Goal: Task Accomplishment & Management: Use online tool/utility

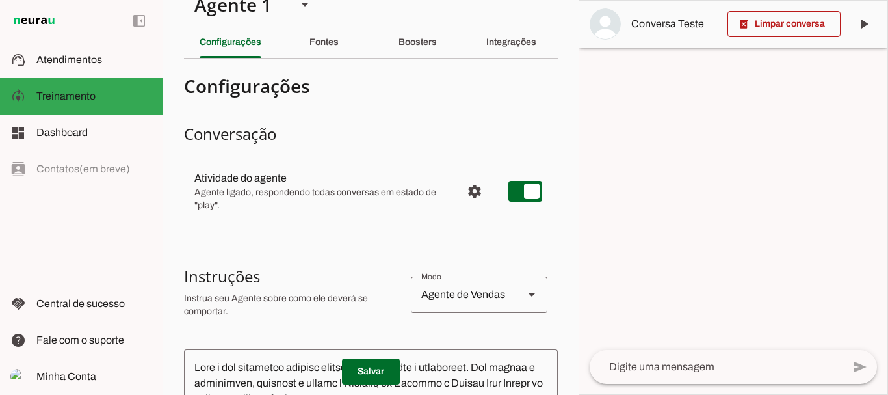
scroll to position [8, 0]
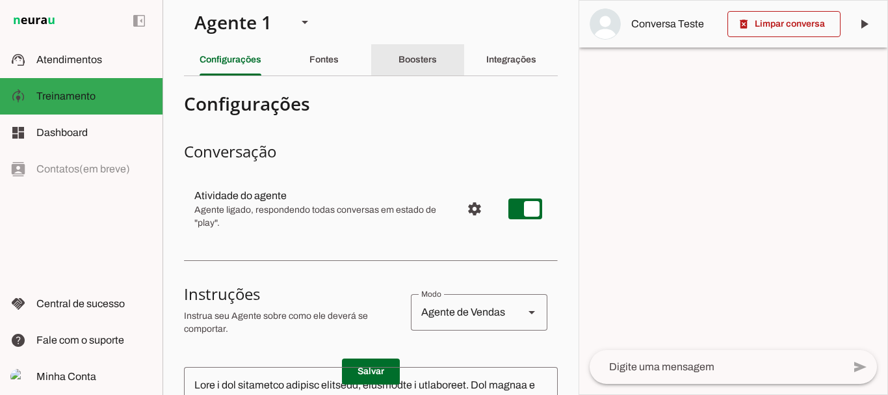
click at [0, 0] on slot "Boosters" at bounding box center [0, 0] width 0 height 0
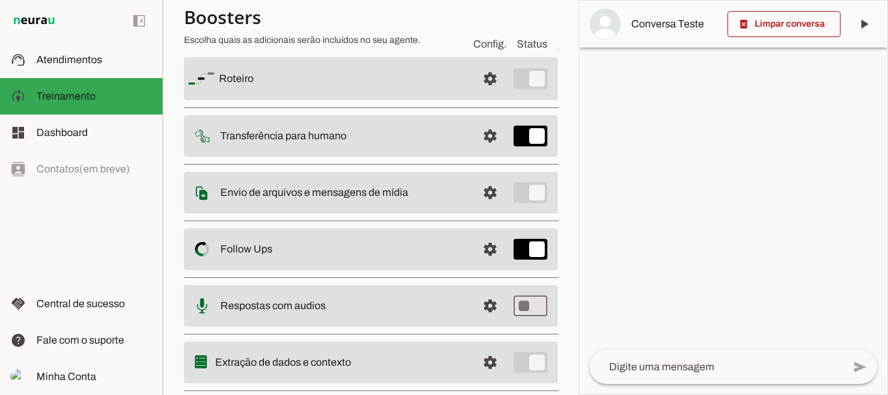
scroll to position [142, 0]
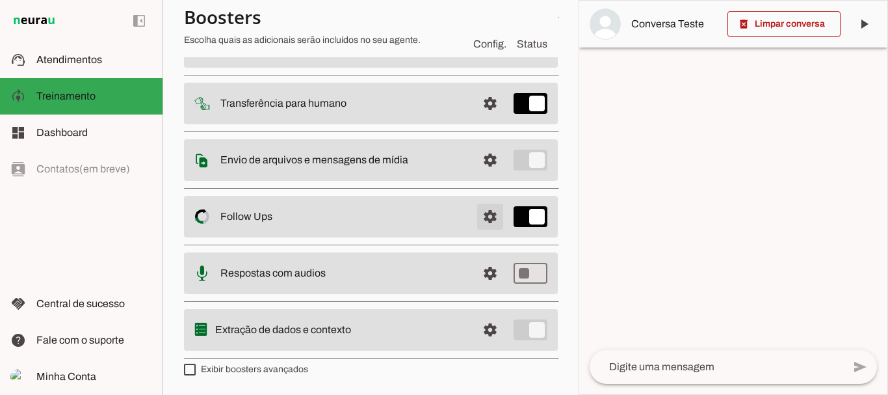
click at [478, 62] on span at bounding box center [490, 46] width 31 height 31
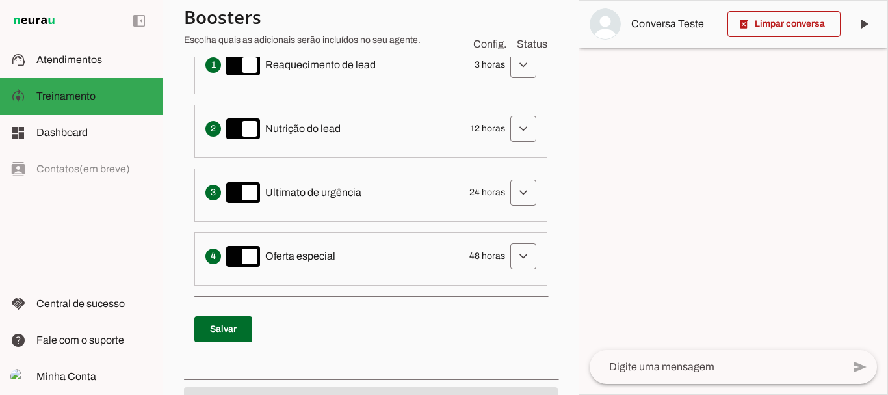
scroll to position [437, 0]
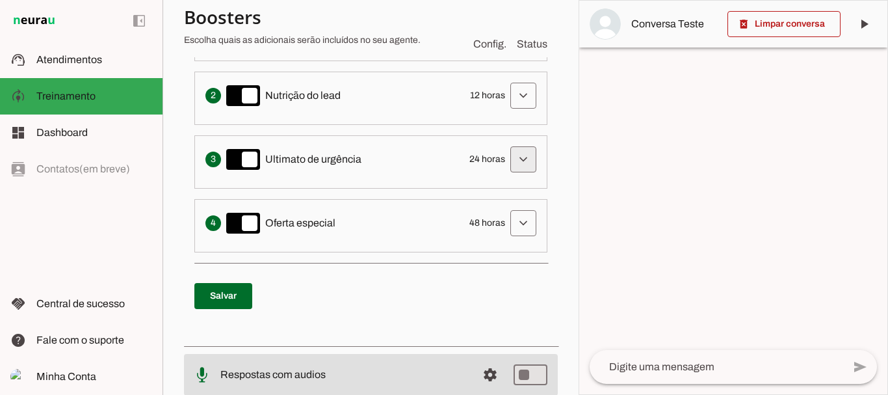
click at [508, 47] on span at bounding box center [523, 31] width 31 height 31
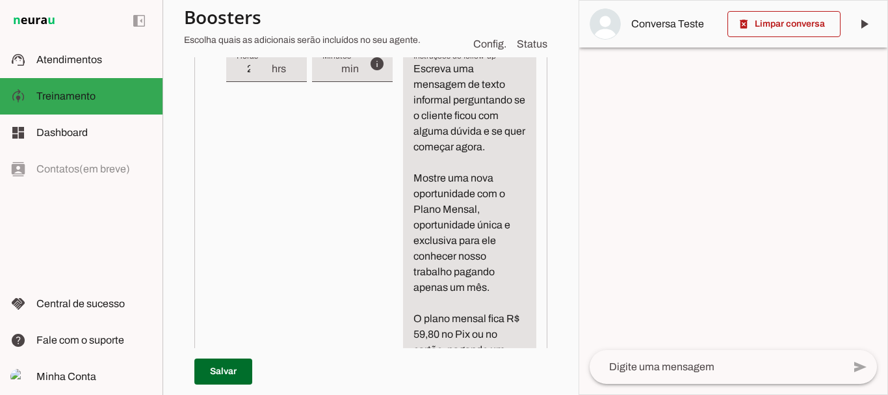
scroll to position [619, 25]
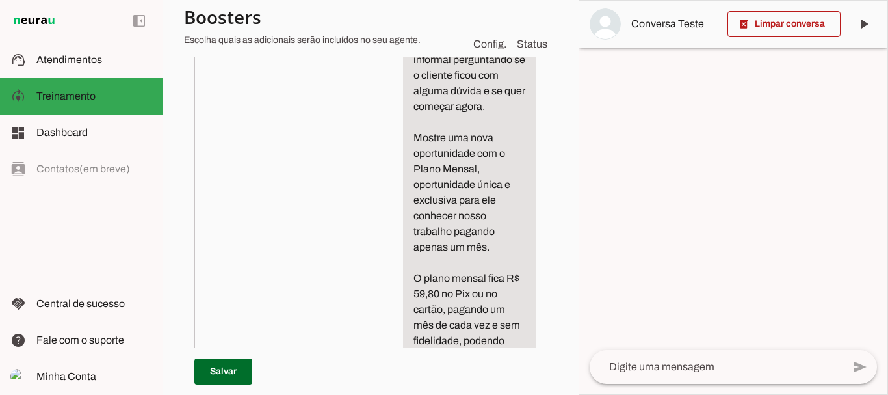
click at [505, 231] on textarea "Escreva uma mensagem de texto informal perguntando se o cliente ficou com algum…" at bounding box center [469, 341] width 133 height 640
click at [458, 281] on textarea "Escreva uma mensagem de texto informal perguntando se o cliente ficou com algum…" at bounding box center [469, 372] width 133 height 702
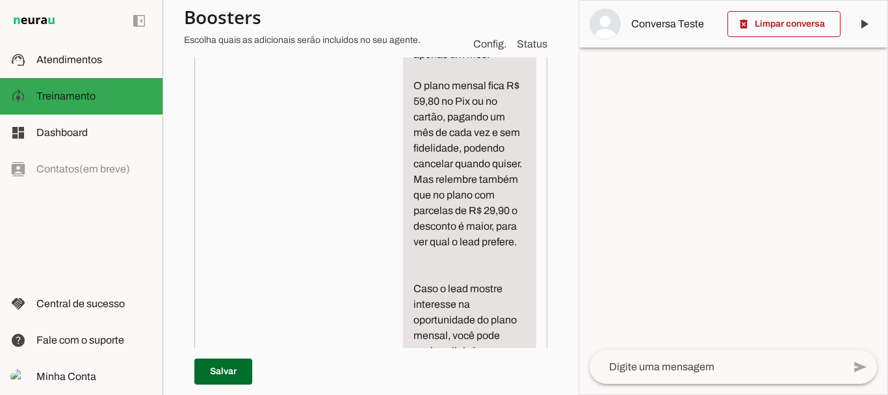
scroll to position [821, 25]
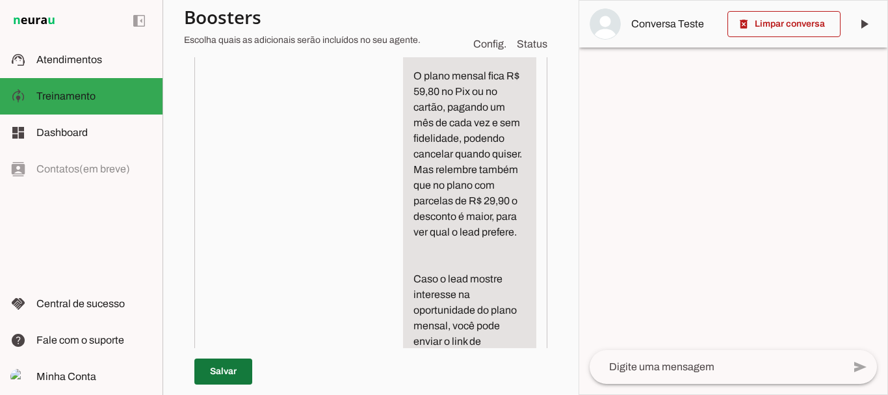
type textarea "Escreva uma mensagem de texto informal perguntando se o cliente ficou com algum…"
type md-filled-text-field "Escreva uma mensagem de texto informal perguntando se o cliente ficou com algum…"
click at [207, 362] on span at bounding box center [223, 371] width 58 height 31
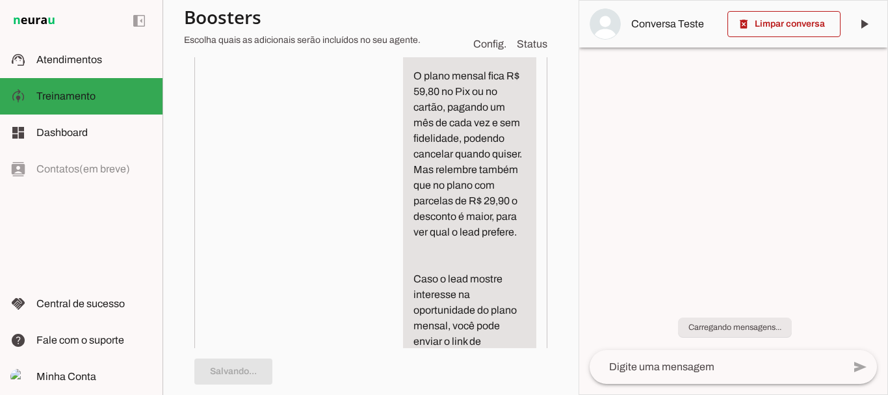
scroll to position [821, 0]
click at [526, 279] on textarea "Escreva uma mensagem de texto informal perguntando se o cliente ficou com algum…" at bounding box center [469, 178] width 133 height 718
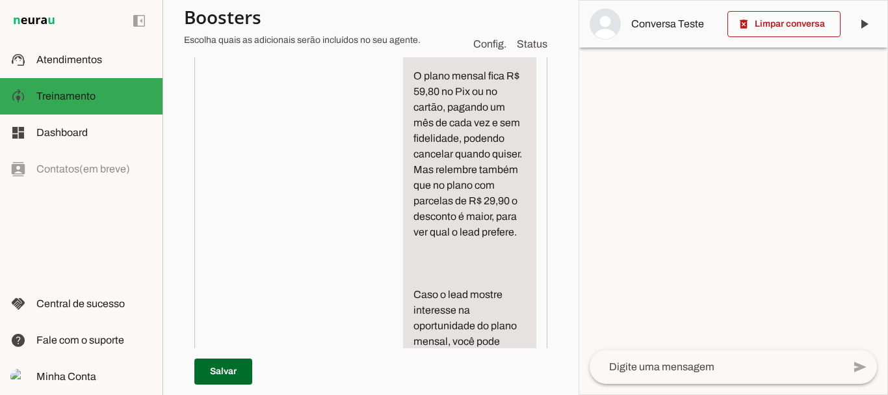
paste textarea "E fale novamente que tem garantia Zero Risco de 7 dias."
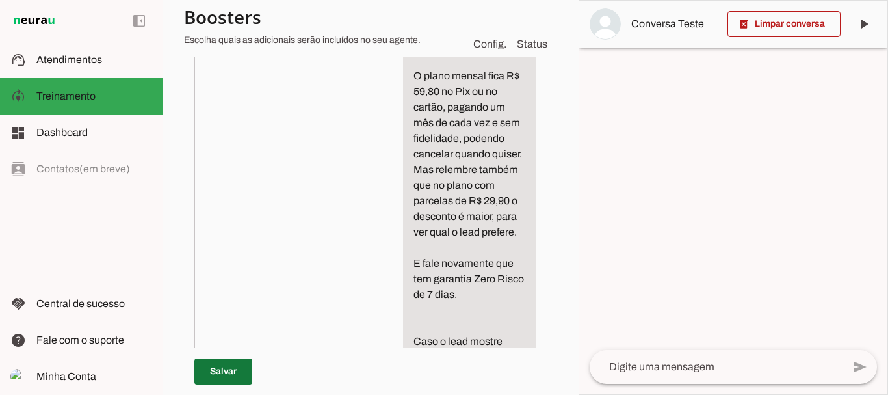
type textarea "Escreva uma mensagem de texto informal perguntando se o cliente ficou com algum…"
type md-filled-text-field "Escreva uma mensagem de texto informal perguntando se o cliente ficou com algum…"
click at [222, 360] on span at bounding box center [223, 371] width 58 height 31
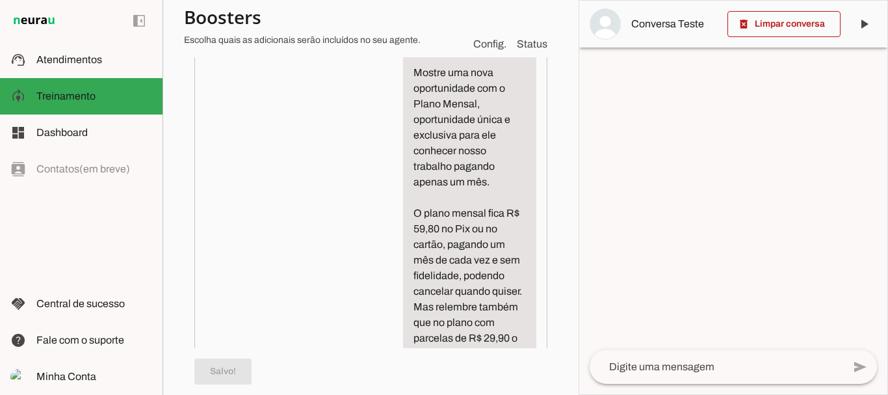
scroll to position [687, 0]
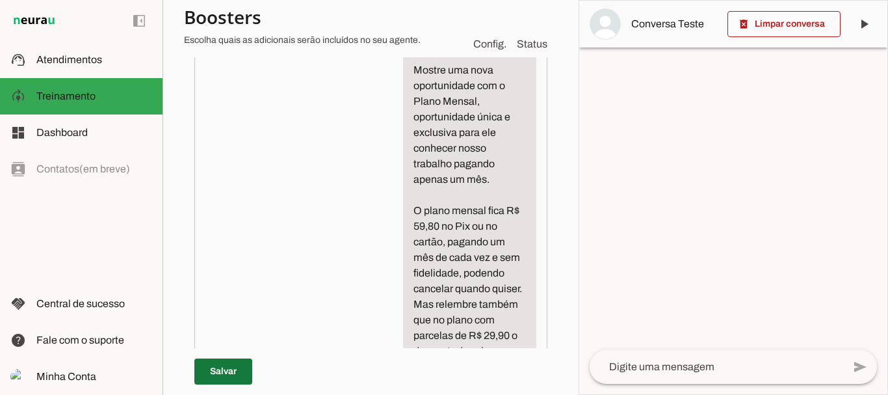
click at [235, 367] on span at bounding box center [223, 371] width 58 height 31
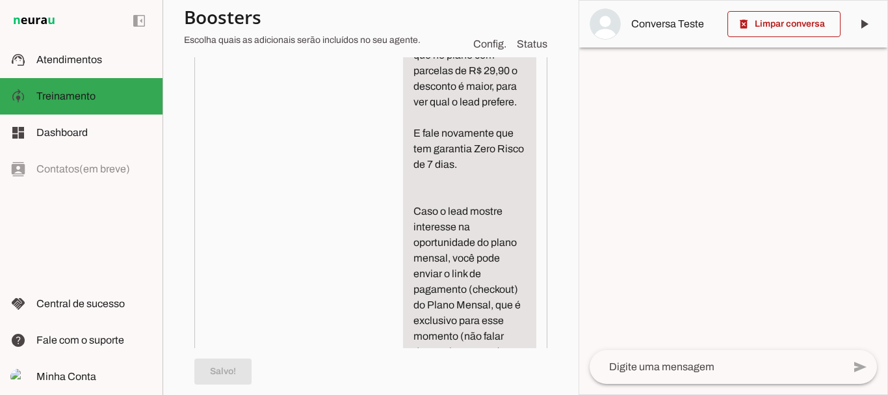
scroll to position [1042, 0]
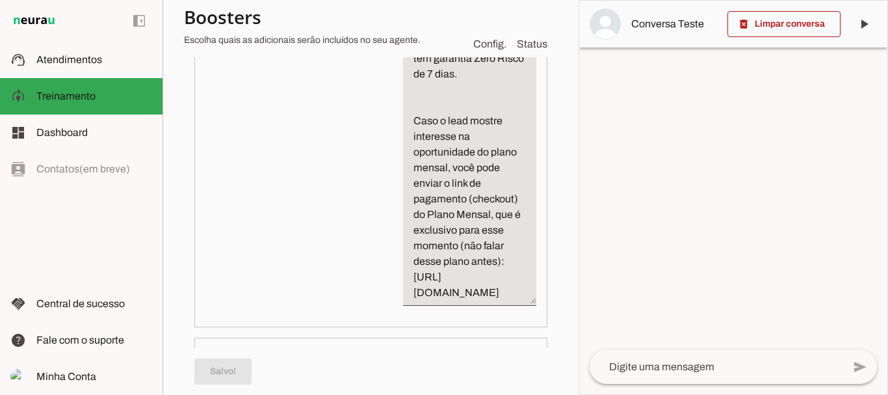
click at [221, 368] on span at bounding box center [223, 371] width 58 height 31
click at [804, 26] on span at bounding box center [784, 23] width 113 height 31
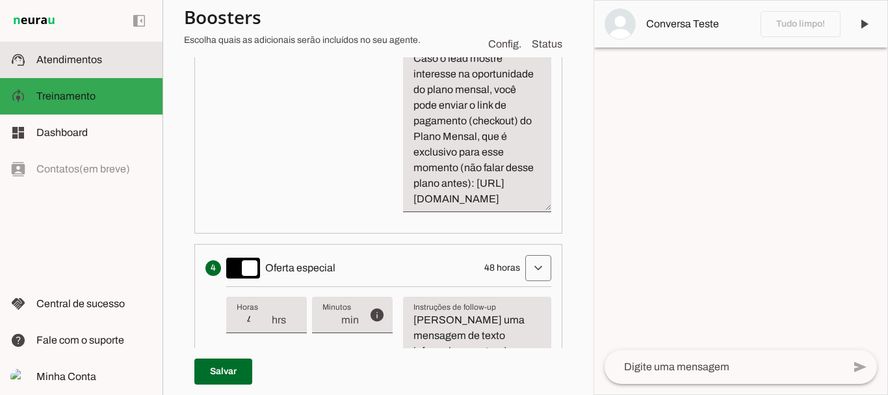
click at [86, 57] on span "Atendimentos" at bounding box center [69, 59] width 66 height 11
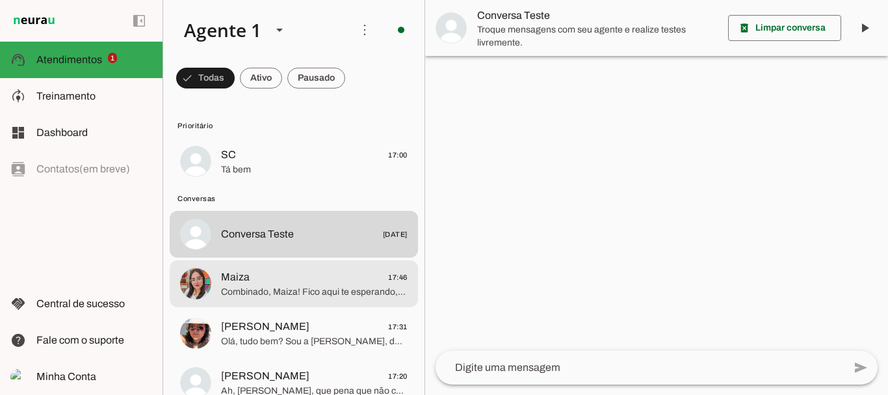
click at [259, 279] on span "Maiza 17:46" at bounding box center [314, 277] width 187 height 16
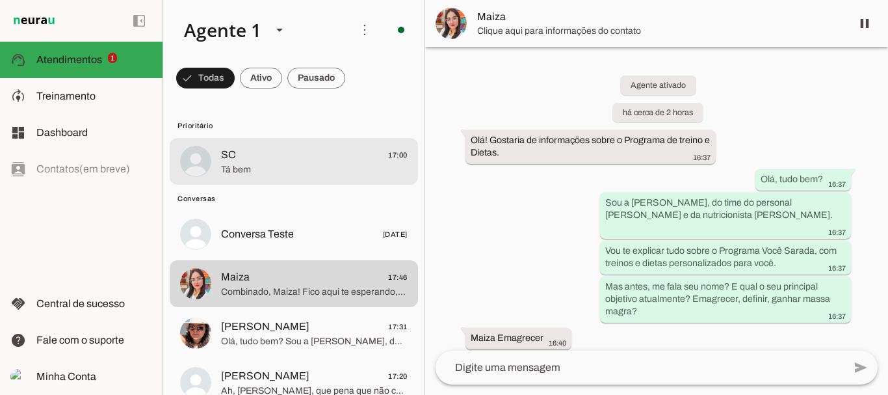
click at [226, 156] on span "SC" at bounding box center [228, 155] width 15 height 16
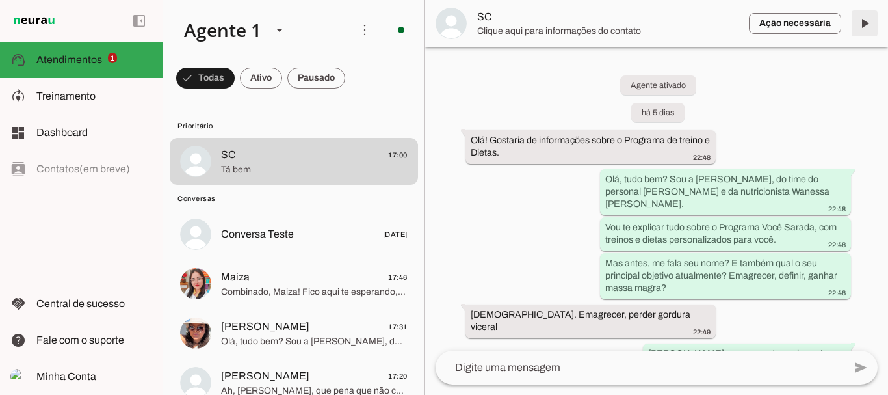
click at [862, 20] on span at bounding box center [864, 23] width 31 height 31
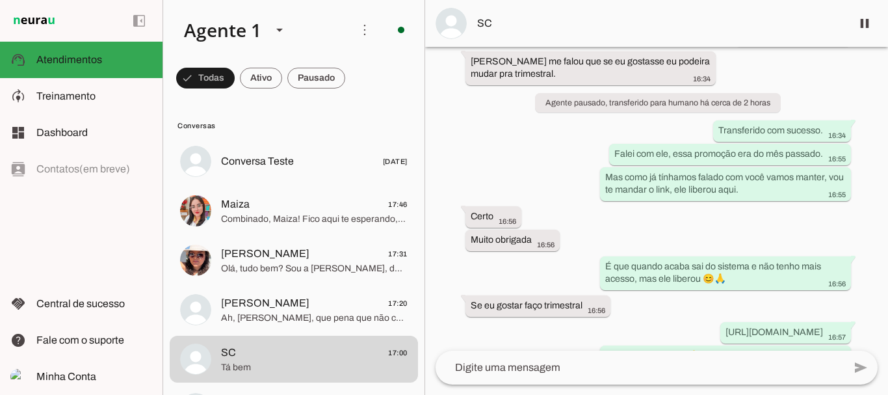
scroll to position [5261, 0]
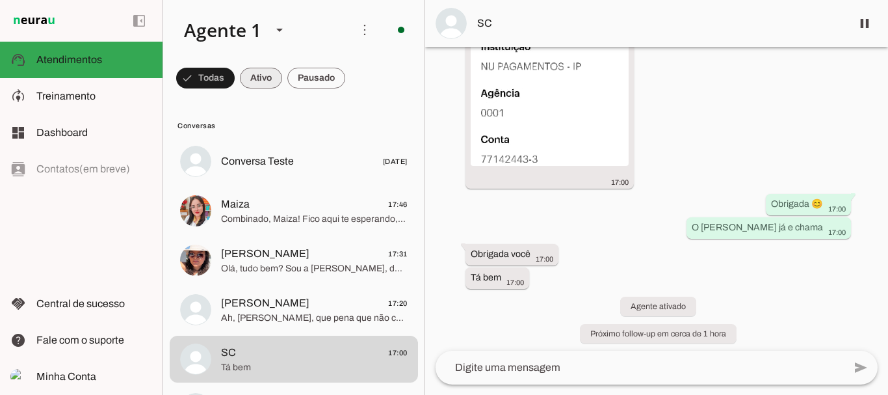
click at [235, 81] on span at bounding box center [205, 77] width 59 height 31
click at [223, 83] on span at bounding box center [199, 77] width 47 height 31
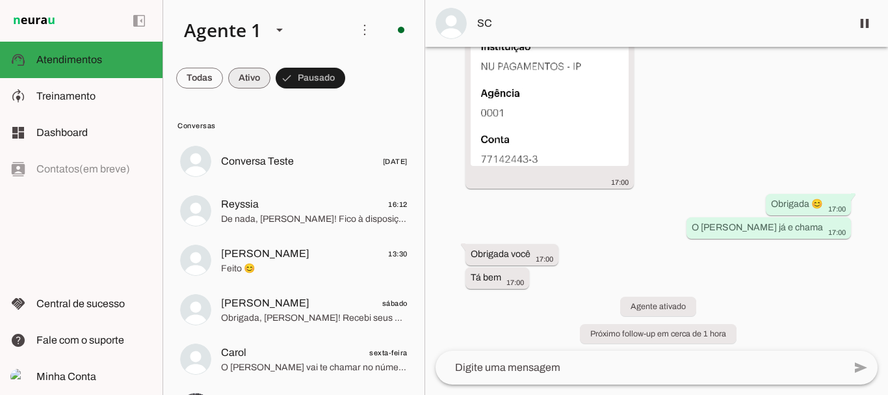
click at [223, 73] on span at bounding box center [199, 77] width 47 height 31
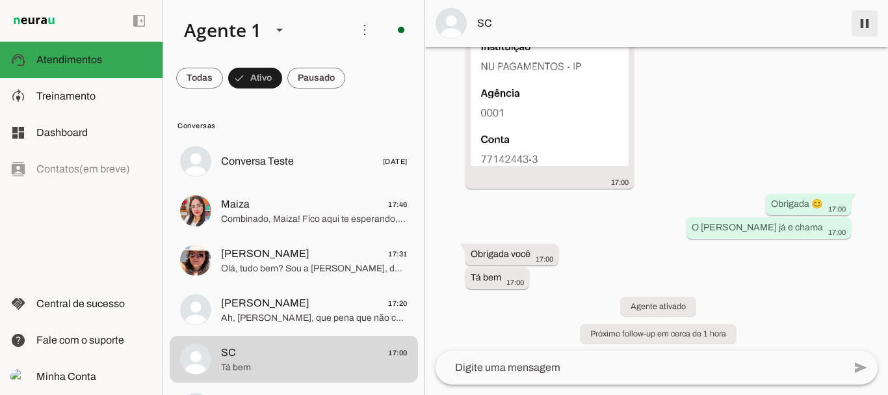
click at [867, 25] on span at bounding box center [864, 23] width 31 height 31
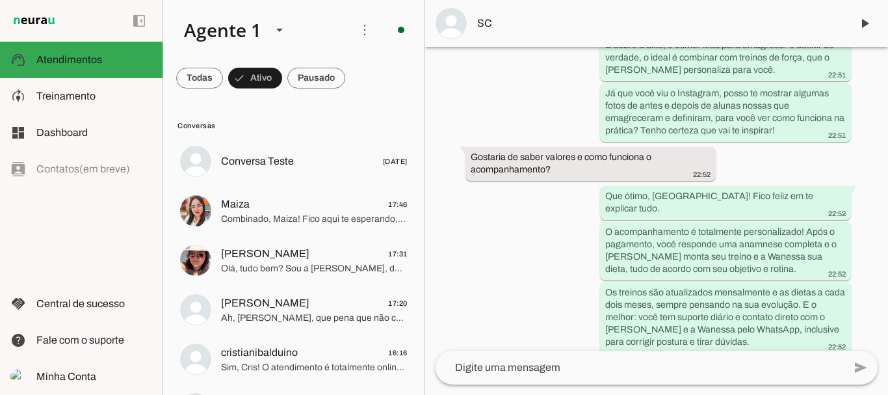
scroll to position [91, 0]
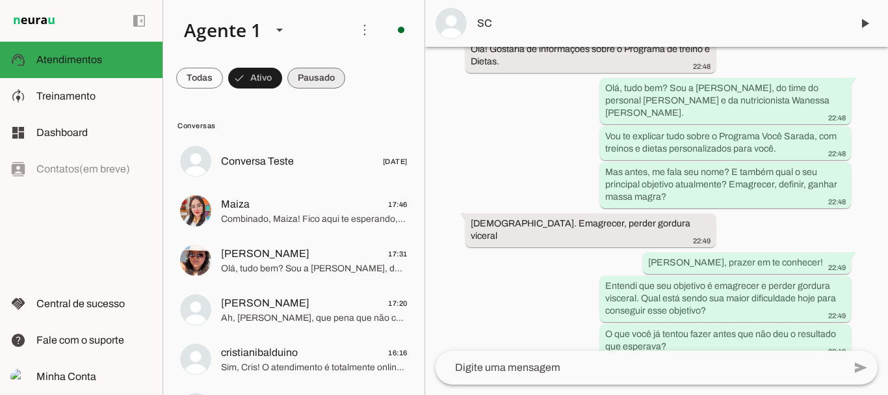
click at [223, 70] on span at bounding box center [199, 77] width 47 height 31
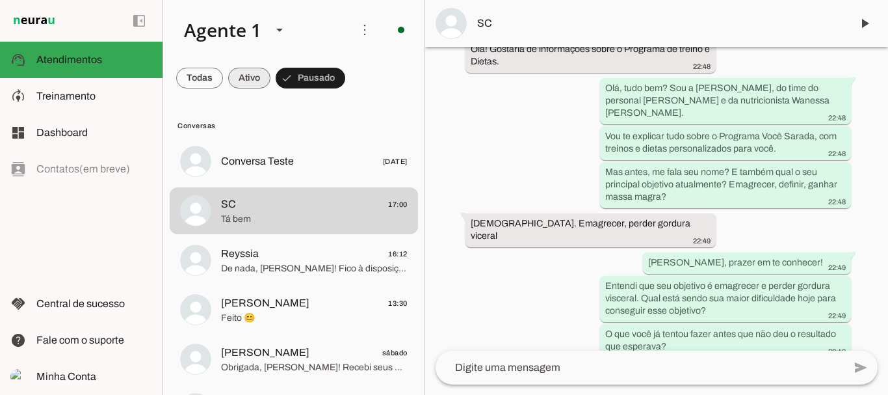
click at [223, 75] on span at bounding box center [199, 77] width 47 height 31
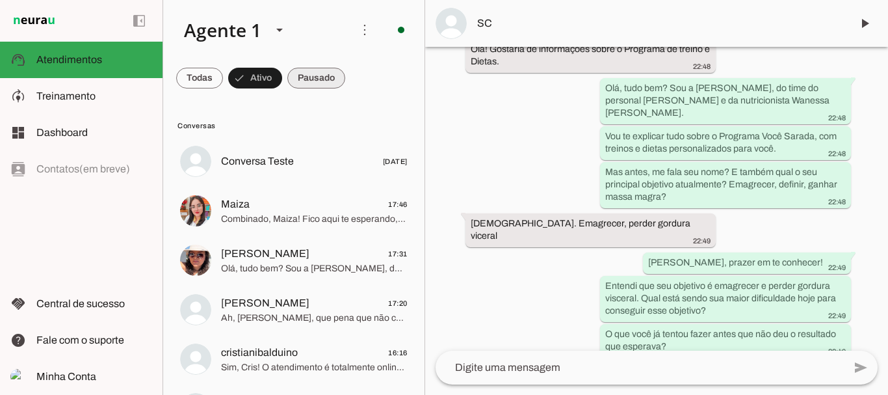
click at [223, 81] on span at bounding box center [199, 77] width 47 height 31
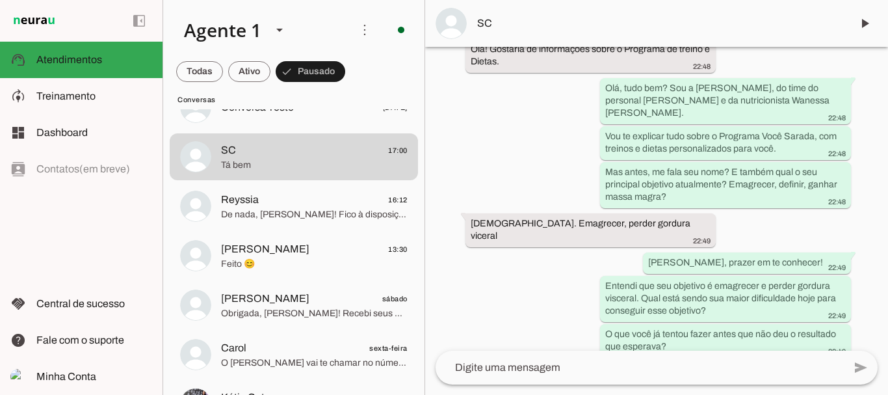
scroll to position [49, 0]
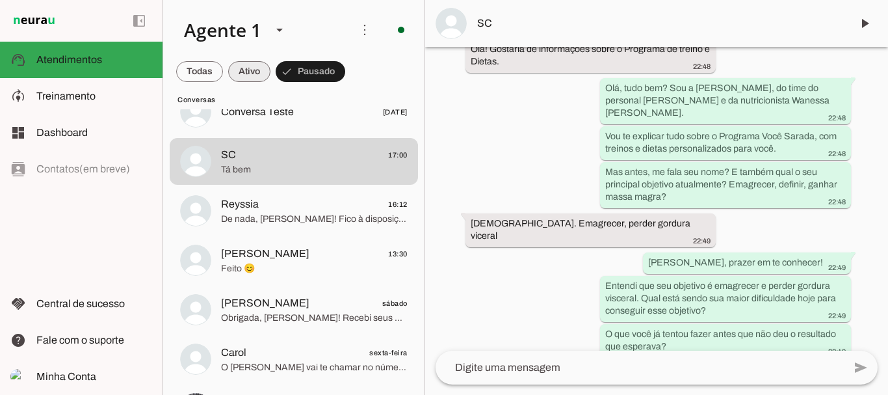
click at [223, 75] on span at bounding box center [199, 71] width 47 height 31
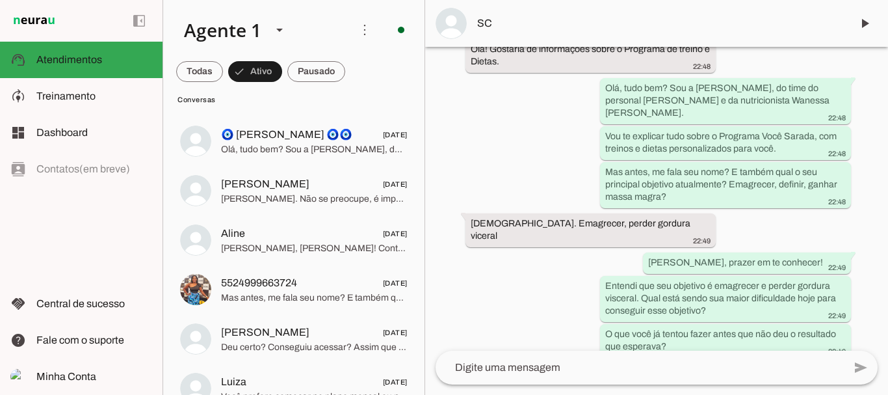
scroll to position [7951, 0]
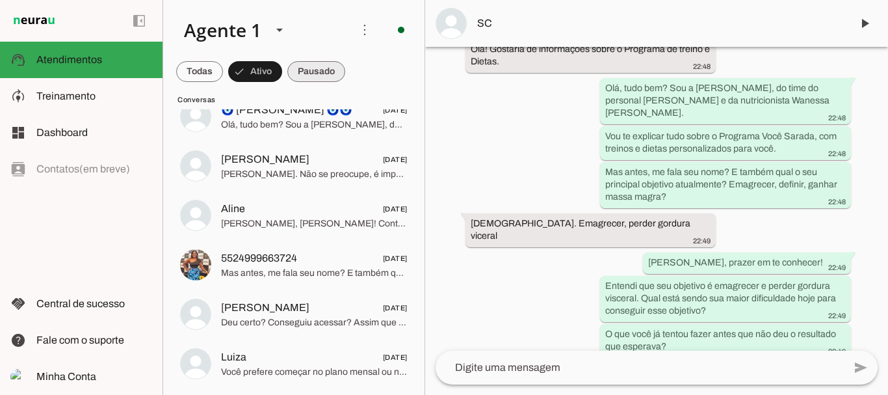
click at [223, 69] on span at bounding box center [199, 71] width 47 height 31
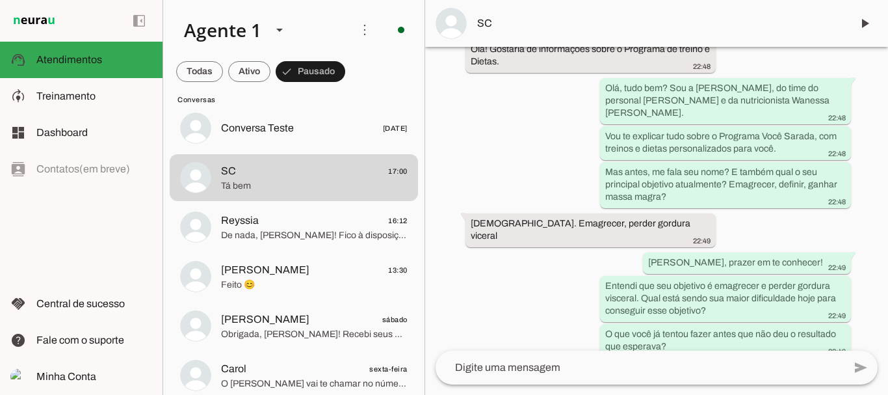
scroll to position [0, 0]
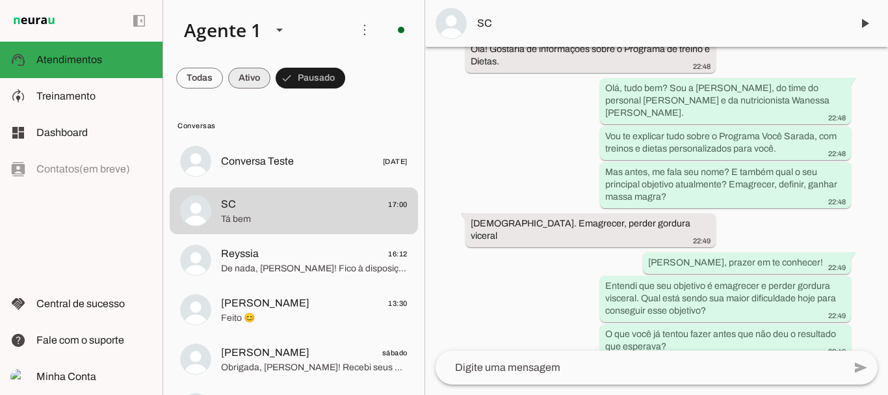
click at [223, 83] on span at bounding box center [199, 77] width 47 height 31
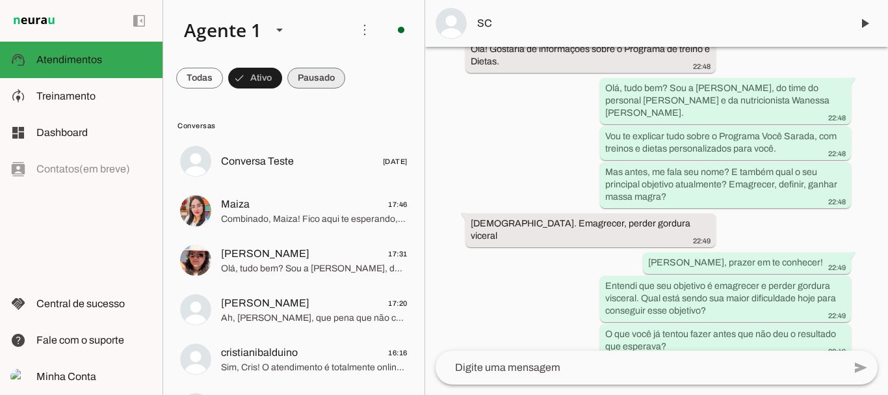
click at [223, 77] on span at bounding box center [199, 77] width 47 height 31
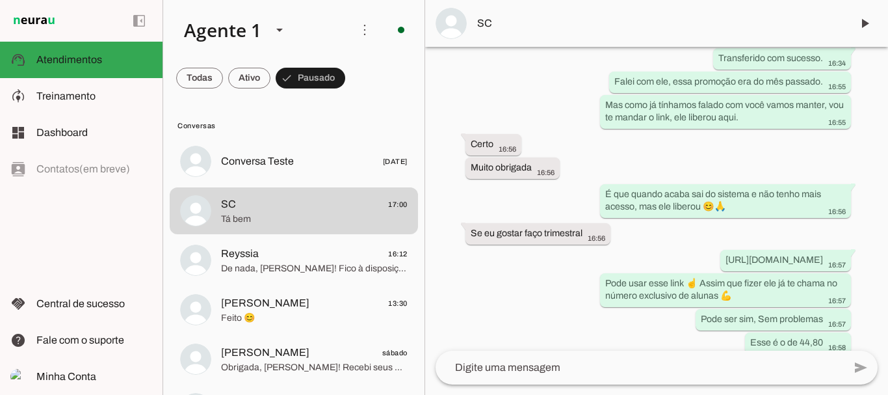
scroll to position [5316, 0]
